Goal: Check status: Check status

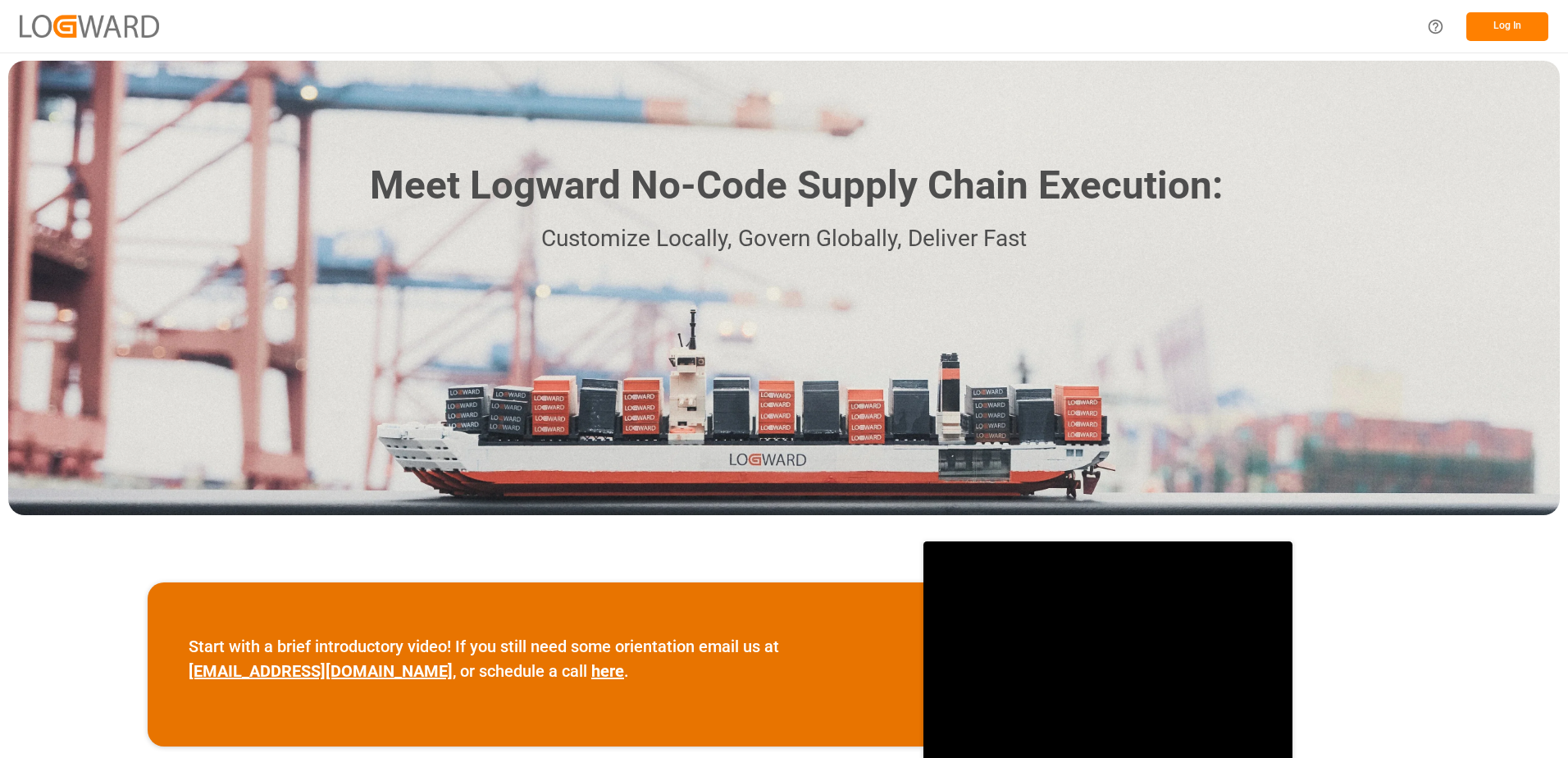
click at [1494, 24] on button "Log In" at bounding box center [1507, 27] width 82 height 29
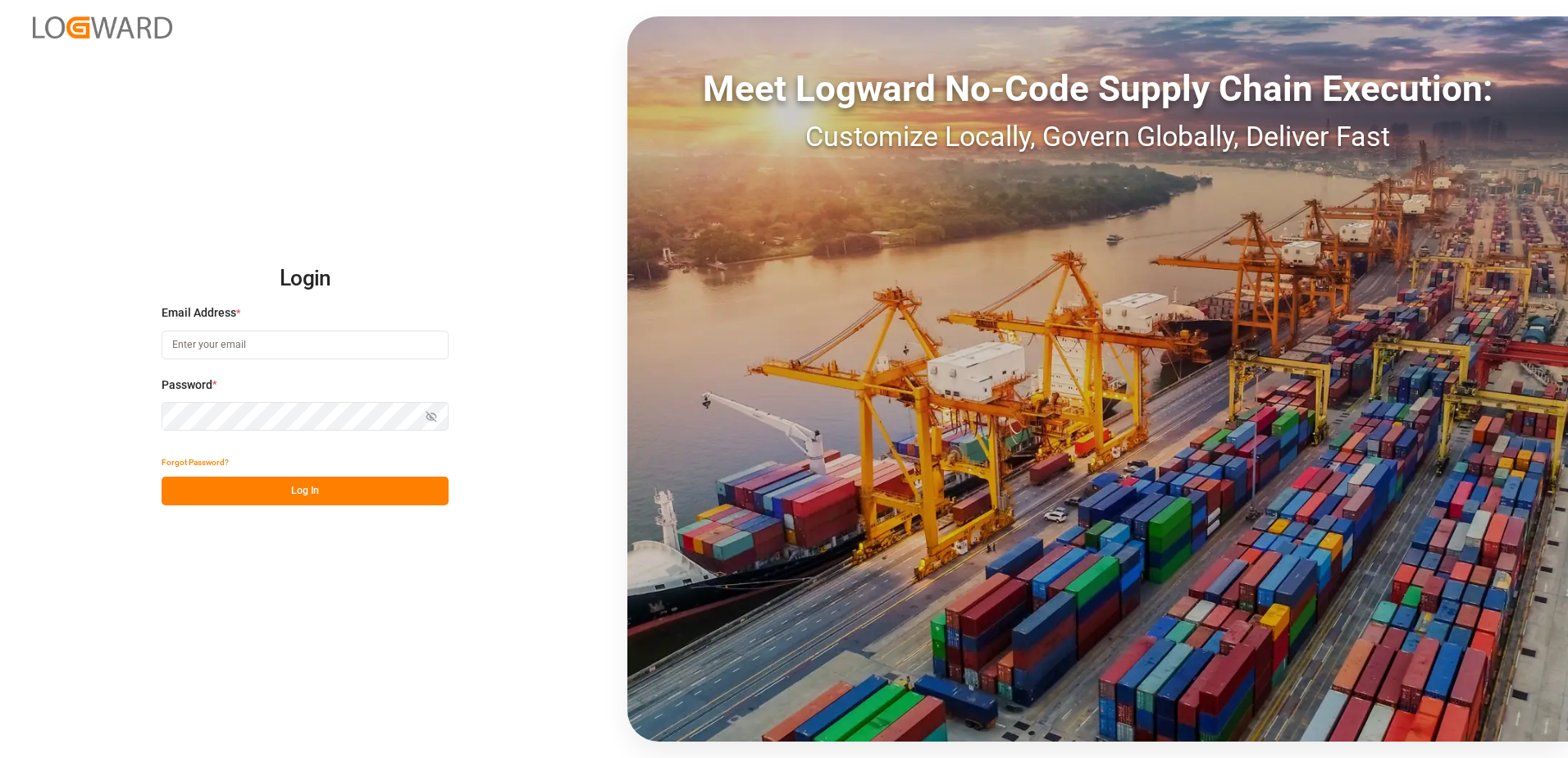
type input "[PERSON_NAME][EMAIL_ADDRESS][DOMAIN_NAME]"
click at [318, 488] on button "Log In" at bounding box center [305, 491] width 287 height 29
type input "[PERSON_NAME][EMAIL_ADDRESS][DOMAIN_NAME]"
click at [305, 495] on button "Log In" at bounding box center [305, 491] width 287 height 29
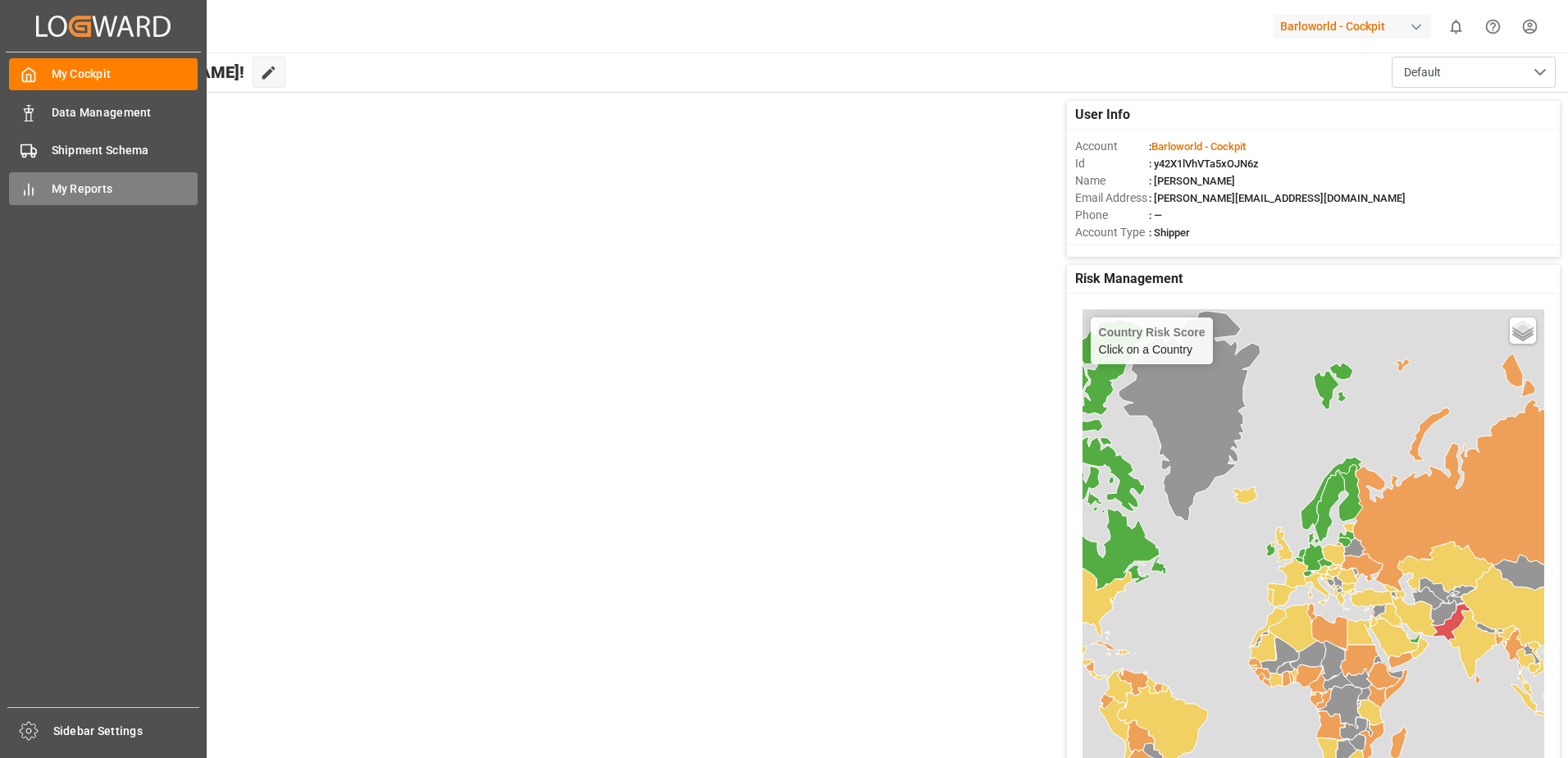
click at [46, 187] on div "My Reports My Reports" at bounding box center [103, 188] width 188 height 32
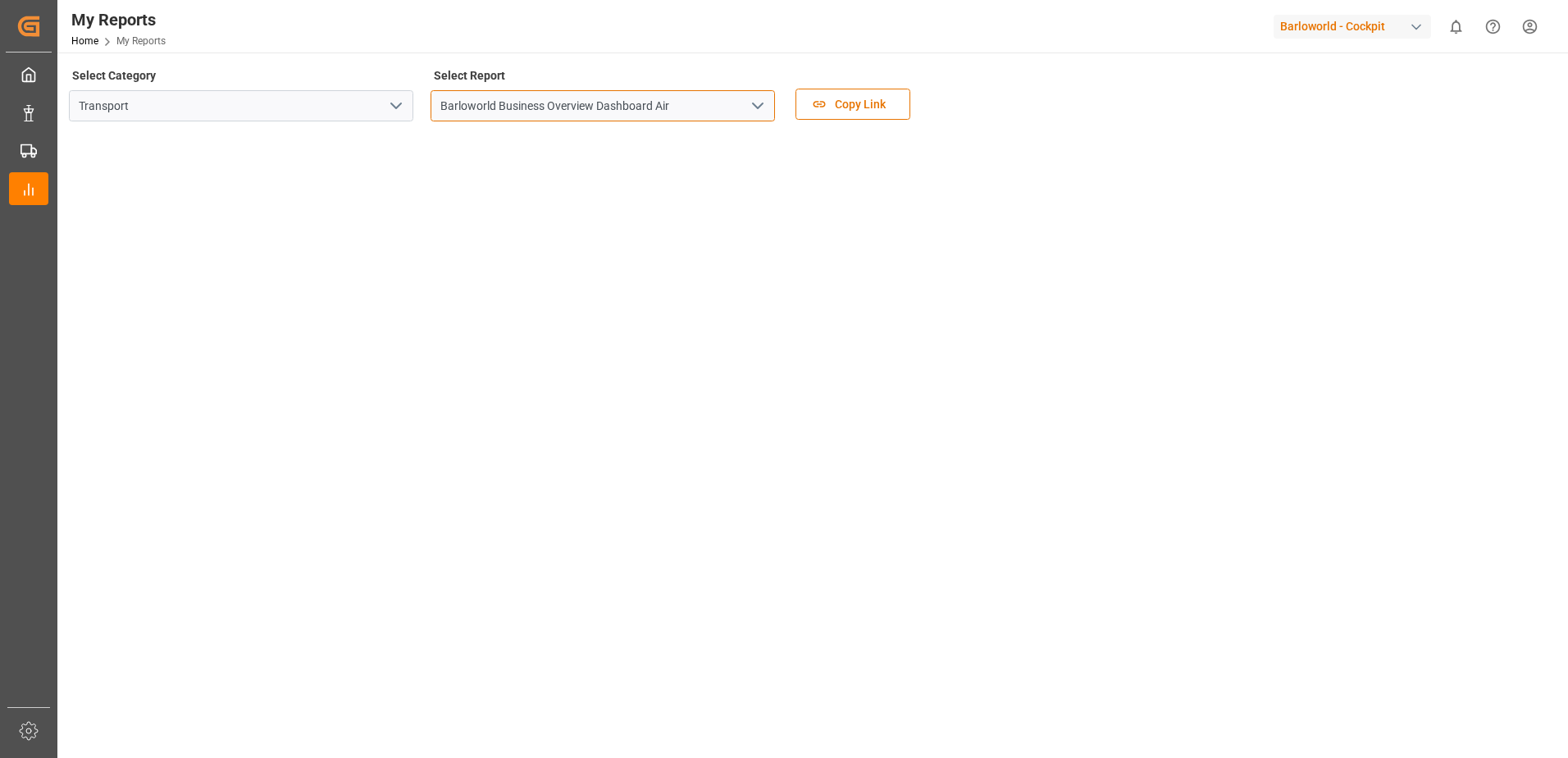
click at [746, 91] on input "Barloworld Business Overview Dashboard Air" at bounding box center [603, 106] width 344 height 31
click at [756, 100] on icon "open menu" at bounding box center [758, 106] width 20 height 20
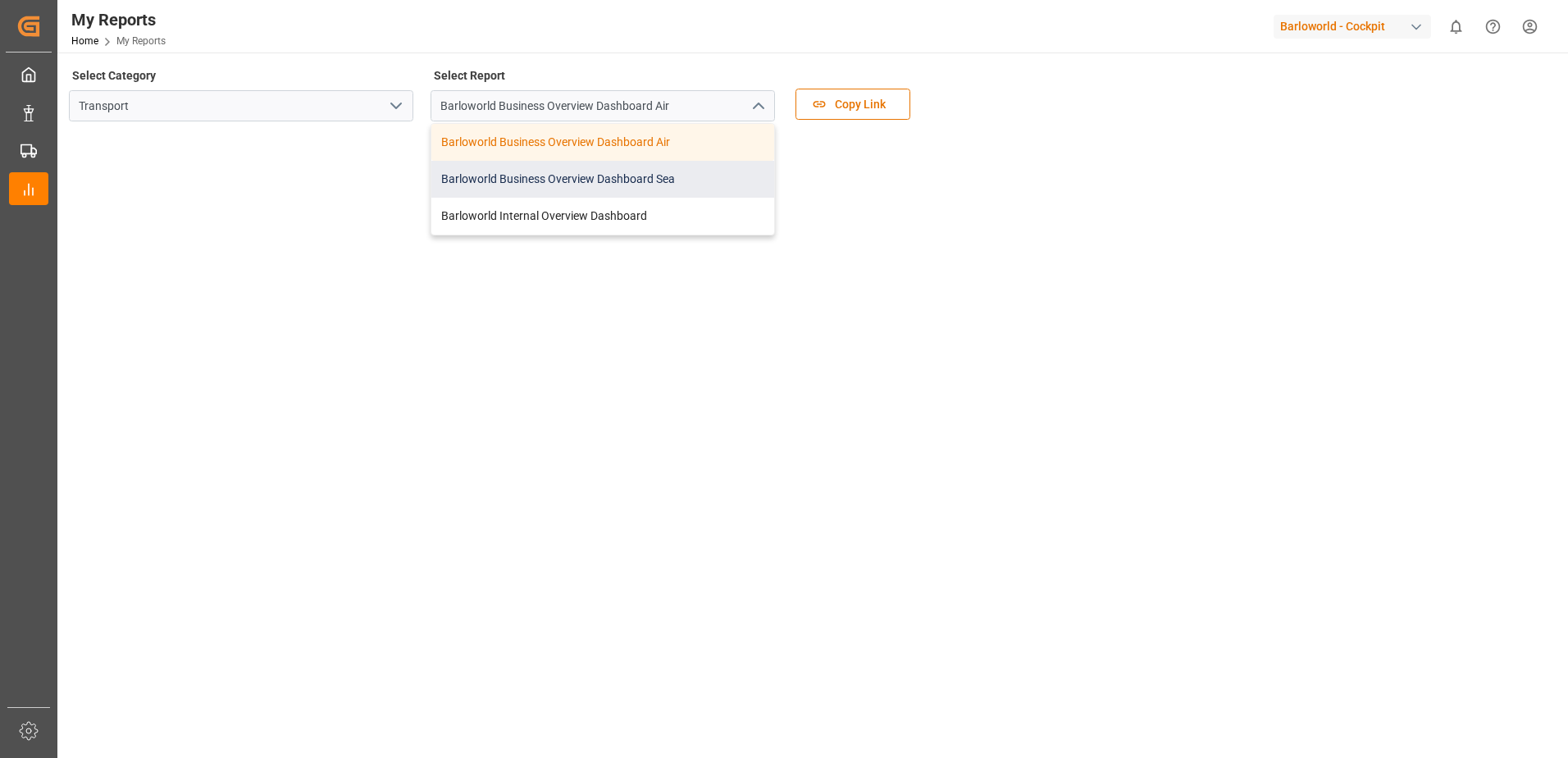
click at [584, 172] on div "Barloworld Business Overview Dashboard Sea" at bounding box center [603, 179] width 343 height 37
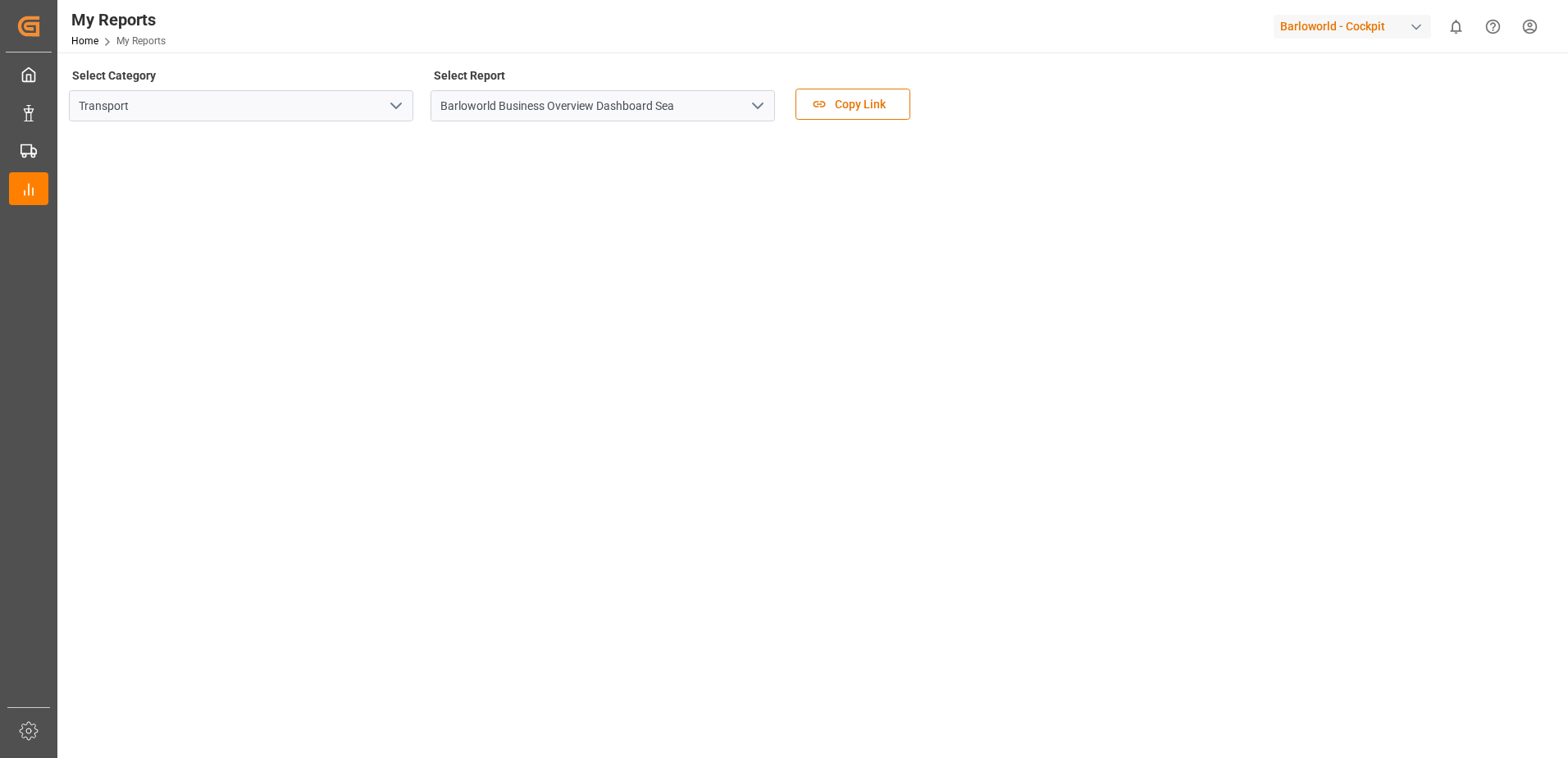
click at [747, 101] on button "open menu" at bounding box center [756, 106] width 24 height 25
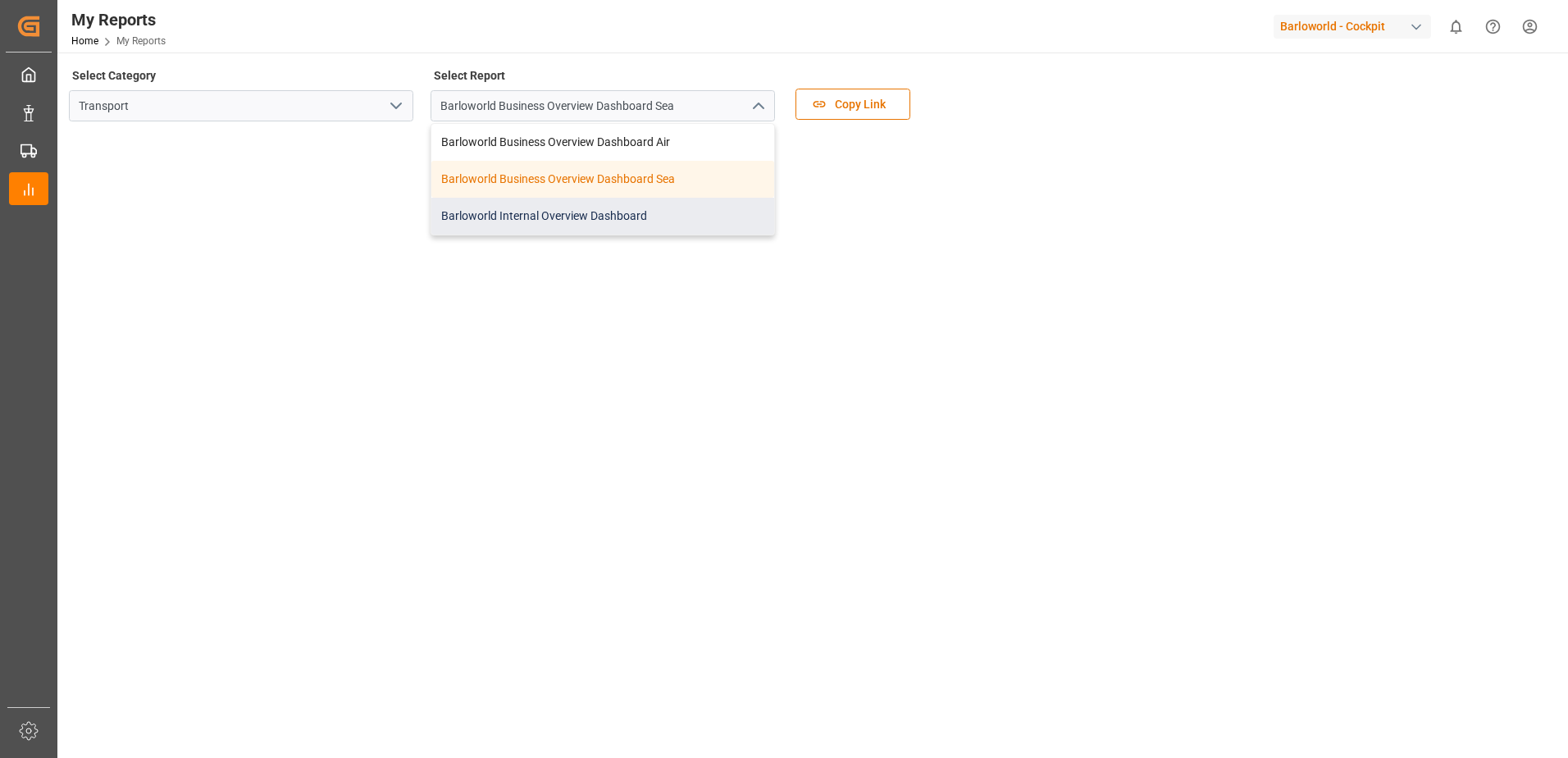
click at [535, 206] on div "Barloworld Internal Overview Dashboard" at bounding box center [603, 215] width 343 height 37
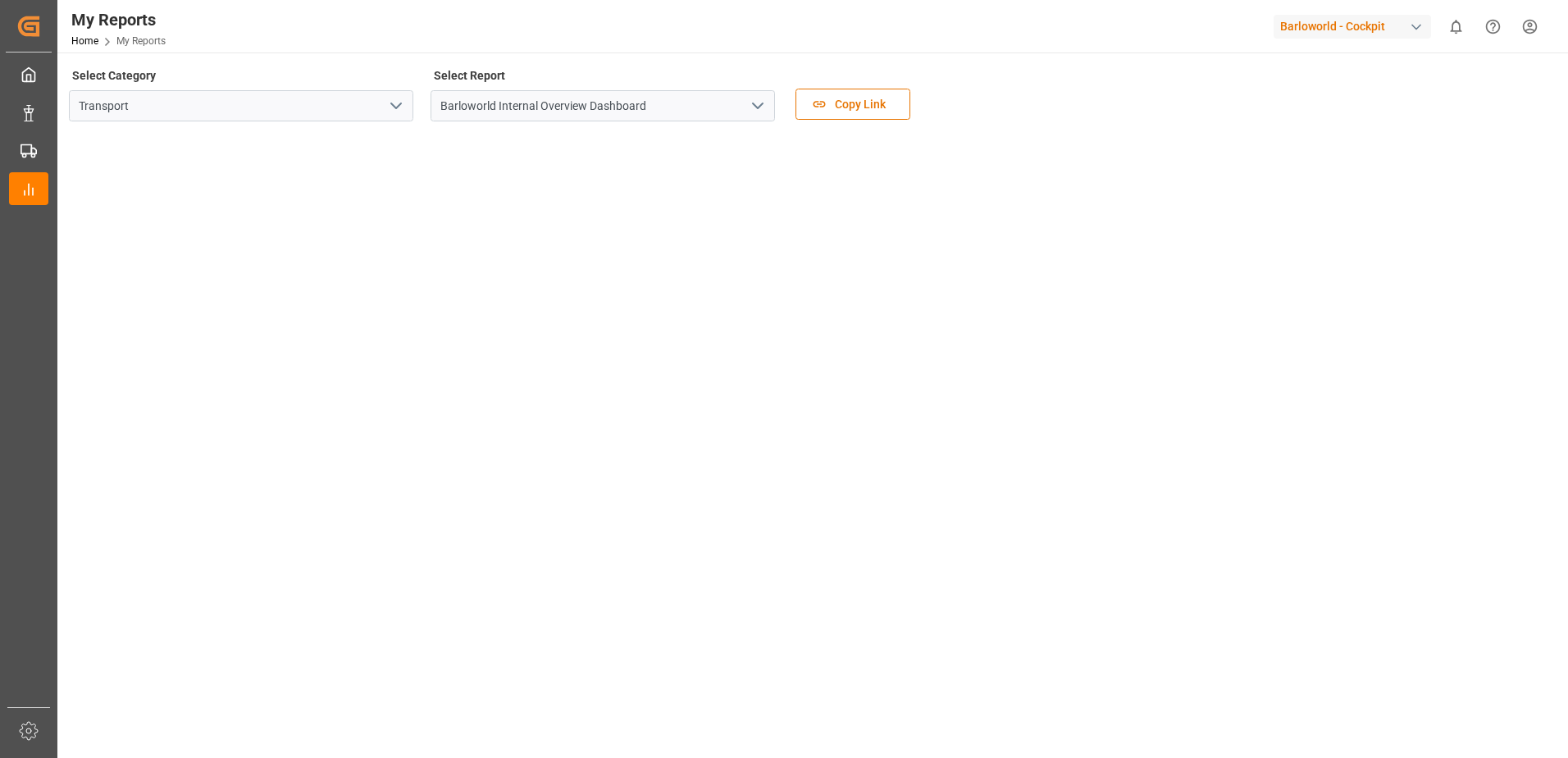
click at [756, 109] on icon "open menu" at bounding box center [758, 106] width 20 height 20
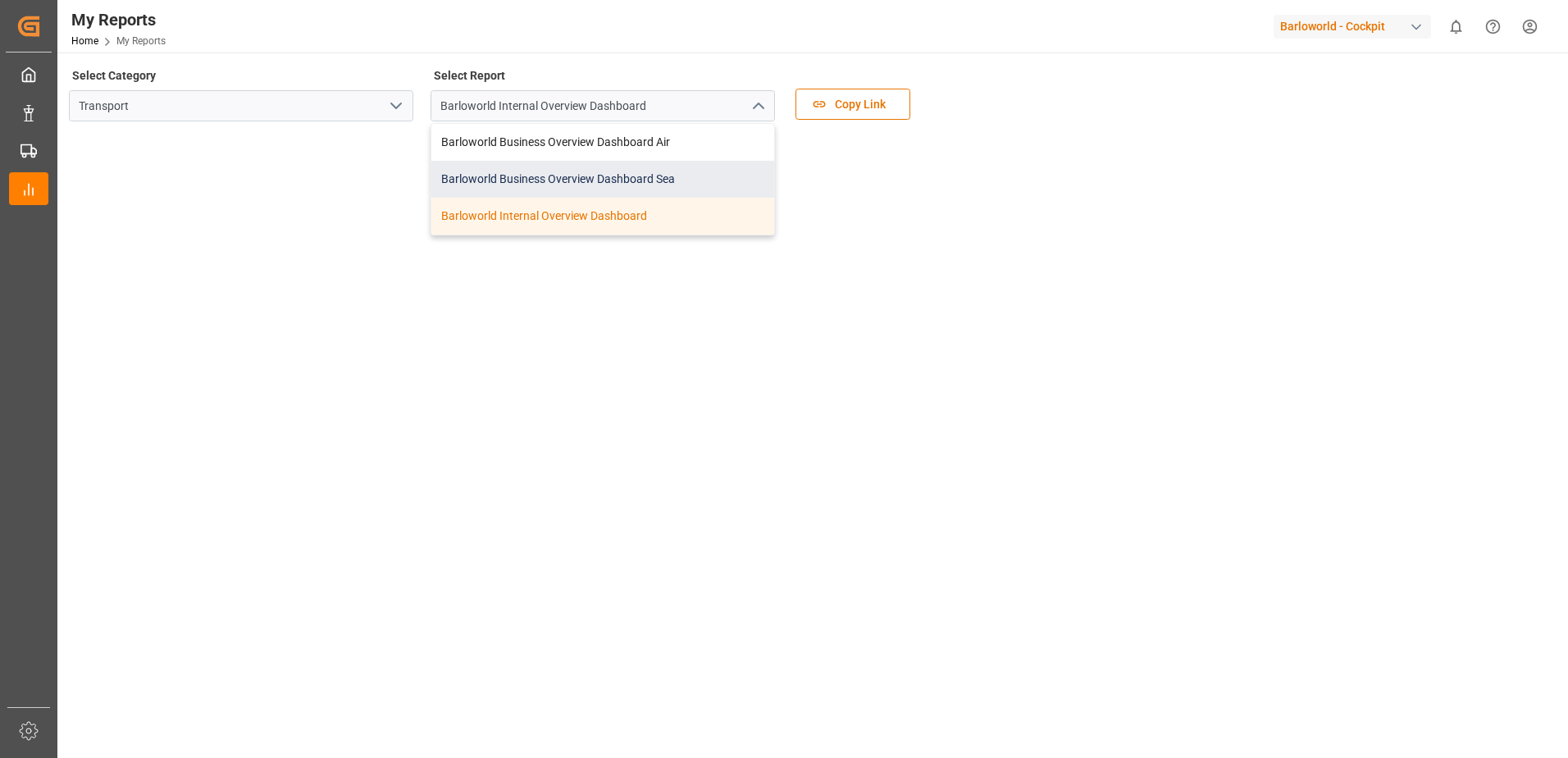
click at [543, 167] on div "Barloworld Business Overview Dashboard Sea" at bounding box center [603, 179] width 343 height 37
